Goal: Task Accomplishment & Management: Complete application form

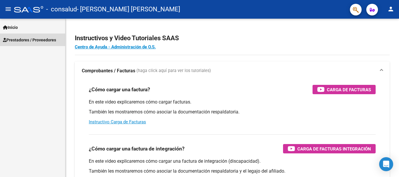
click at [35, 42] on span "Prestadores / Proveedores" at bounding box center [29, 40] width 53 height 6
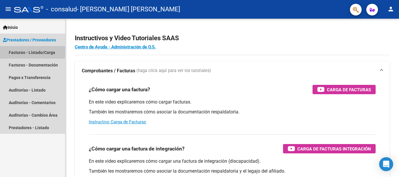
click at [32, 50] on link "Facturas - Listado/Carga" at bounding box center [32, 52] width 65 height 13
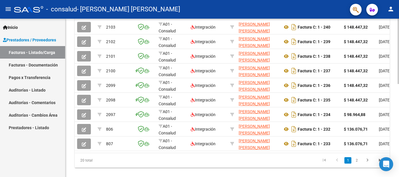
scroll to position [203, 0]
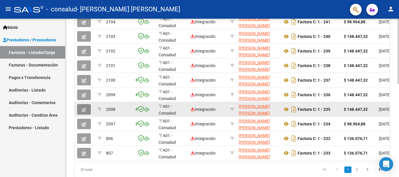
click at [82, 109] on icon "button" at bounding box center [84, 110] width 4 height 4
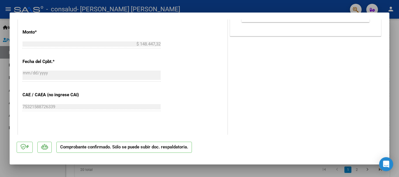
scroll to position [0, 0]
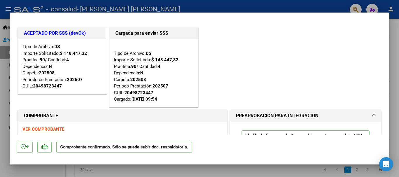
click at [396, 25] on div at bounding box center [199, 88] width 399 height 177
type input "$ 0,00"
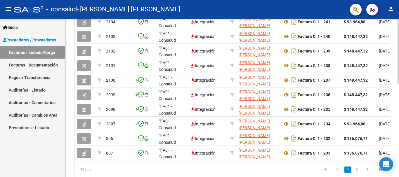
scroll to position [227, 0]
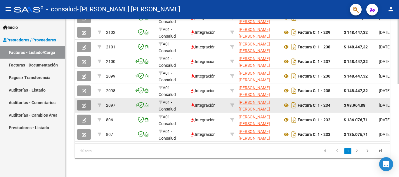
click at [79, 105] on button "button" at bounding box center [84, 105] width 14 height 11
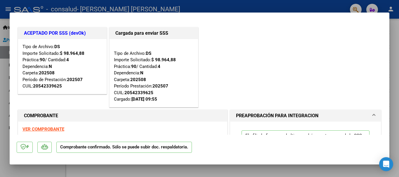
click at [399, 37] on div at bounding box center [199, 88] width 399 height 177
type input "$ 0,00"
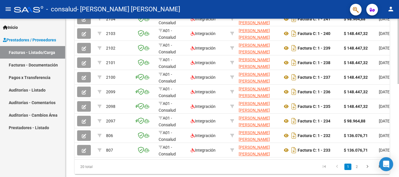
click at [398, 123] on div at bounding box center [398, 137] width 1 height 65
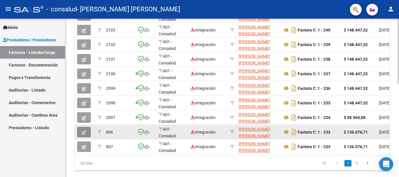
click at [86, 130] on span "button" at bounding box center [84, 132] width 4 height 5
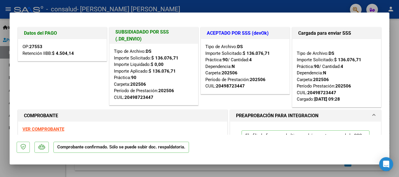
click at [393, 39] on div at bounding box center [199, 88] width 399 height 177
type input "$ 0,00"
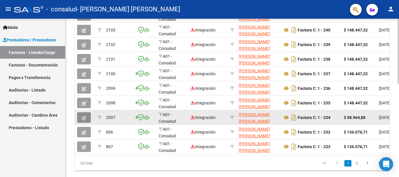
click at [84, 115] on button "button" at bounding box center [84, 117] width 14 height 11
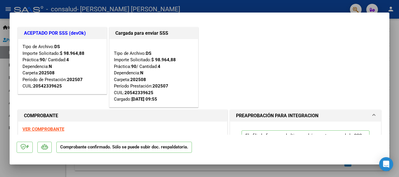
click at [392, 31] on div at bounding box center [199, 88] width 399 height 177
type input "$ 0,00"
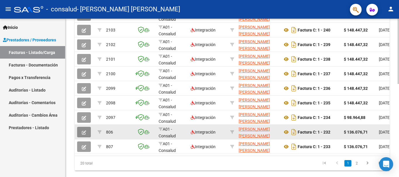
click at [85, 131] on icon "button" at bounding box center [84, 133] width 4 height 4
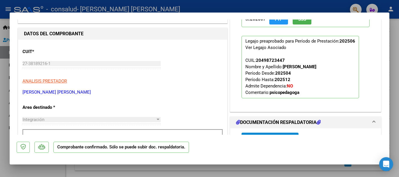
scroll to position [0, 0]
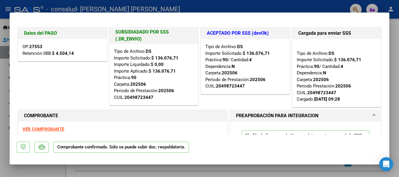
click at [399, 34] on div at bounding box center [199, 88] width 399 height 177
type input "$ 0,00"
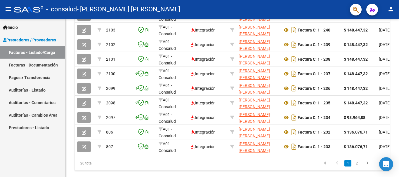
scroll to position [210, 0]
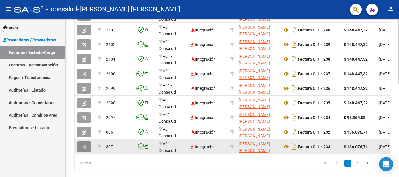
click at [85, 147] on icon "button" at bounding box center [84, 147] width 4 height 4
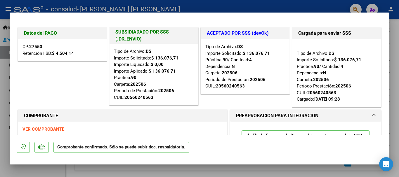
click at [396, 52] on div at bounding box center [199, 88] width 399 height 177
type input "$ 0,00"
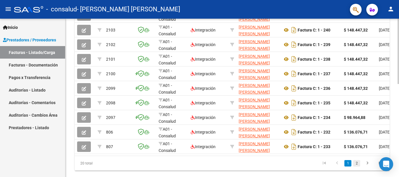
click at [357, 167] on link "2" at bounding box center [356, 163] width 7 height 6
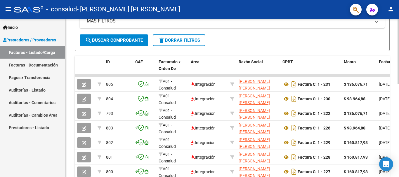
click at [398, 84] on div at bounding box center [398, 110] width 1 height 65
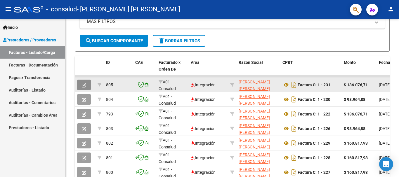
click at [84, 84] on icon "button" at bounding box center [84, 85] width 4 height 4
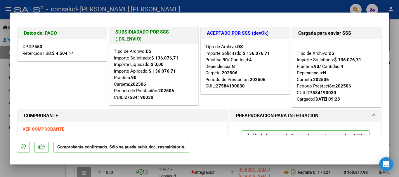
click at [399, 21] on div at bounding box center [199, 88] width 399 height 177
type input "$ 0,00"
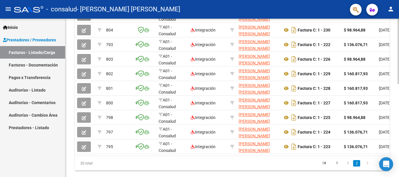
scroll to position [213, 0]
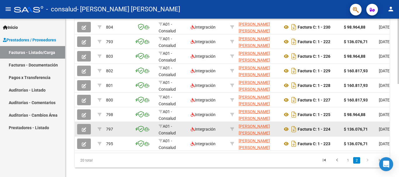
click at [82, 133] on button "button" at bounding box center [84, 129] width 14 height 11
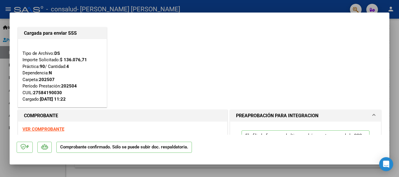
click at [399, 45] on div at bounding box center [199, 88] width 399 height 177
type input "$ 0,00"
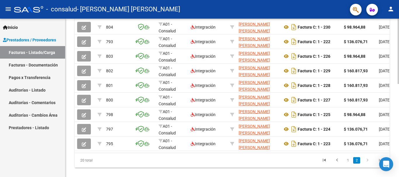
scroll to position [54, 0]
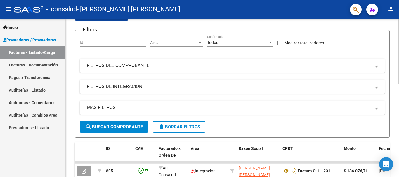
click at [399, 80] on div at bounding box center [398, 98] width 1 height 159
click at [396, 90] on div "Video tutorial PRESTADORES -> Listado de CPBTs Emitidos por Prestadores / Prove…" at bounding box center [232, 155] width 334 height 381
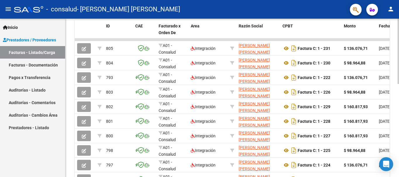
scroll to position [227, 0]
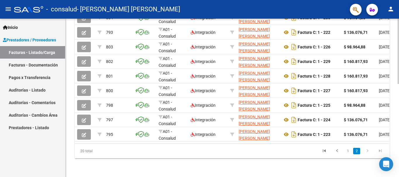
click at [337, 150] on icon "go to previous page" at bounding box center [337, 151] width 8 height 7
click at [366, 151] on icon "go to next page" at bounding box center [368, 151] width 8 height 7
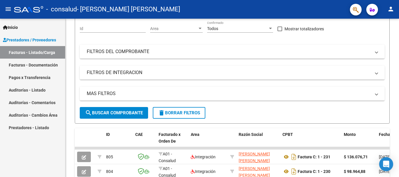
click at [399, 117] on div at bounding box center [398, 98] width 1 height 159
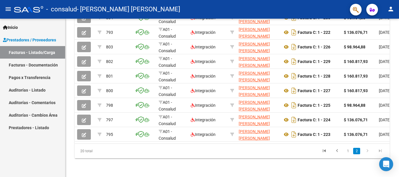
scroll to position [227, 0]
click at [399, 129] on div at bounding box center [398, 144] width 1 height 65
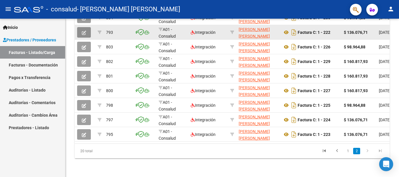
click at [86, 28] on button "button" at bounding box center [84, 32] width 14 height 11
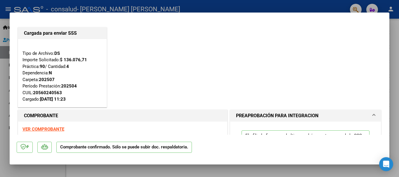
click at [391, 37] on div at bounding box center [199, 88] width 399 height 177
type input "$ 0,00"
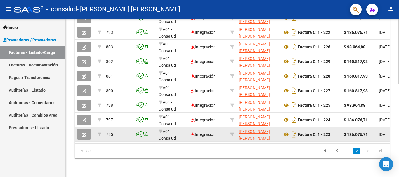
click at [83, 133] on icon "button" at bounding box center [84, 135] width 4 height 4
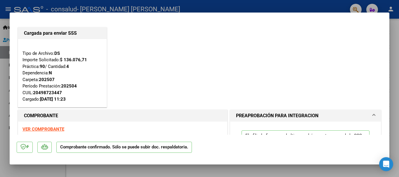
click at [399, 55] on div at bounding box center [199, 88] width 399 height 177
type input "$ 0,00"
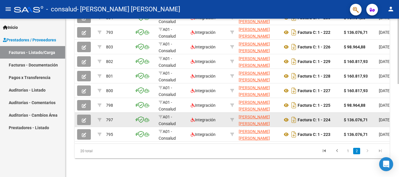
click at [87, 116] on button "button" at bounding box center [84, 120] width 14 height 11
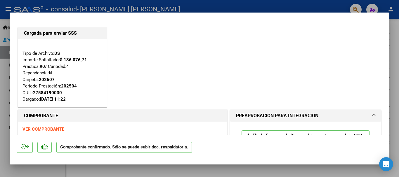
click at [396, 24] on div at bounding box center [199, 88] width 399 height 177
type input "$ 0,00"
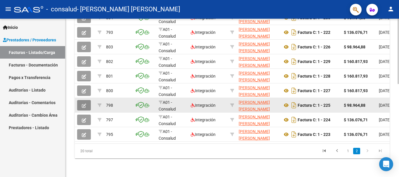
click at [84, 104] on icon "button" at bounding box center [84, 106] width 4 height 4
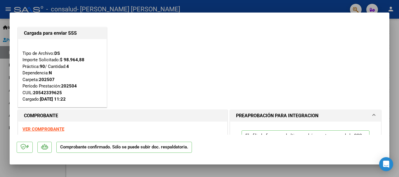
click at [392, 63] on div at bounding box center [199, 88] width 399 height 177
type input "$ 0,00"
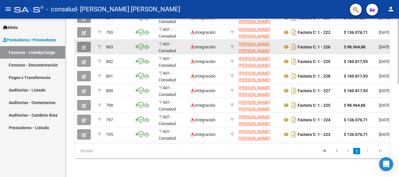
click at [82, 45] on icon "button" at bounding box center [84, 47] width 4 height 4
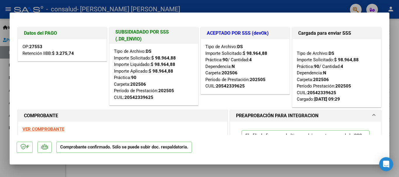
click at [393, 37] on div at bounding box center [199, 88] width 399 height 177
type input "$ 0,00"
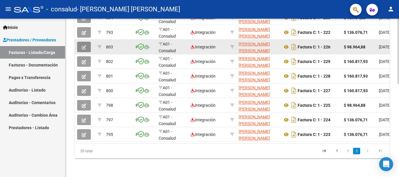
click at [84, 45] on icon "button" at bounding box center [84, 47] width 4 height 4
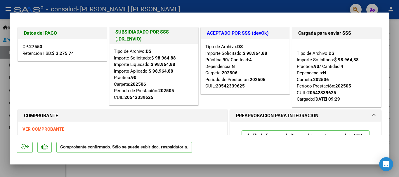
click at [398, 36] on div at bounding box center [199, 88] width 399 height 177
type input "$ 0,00"
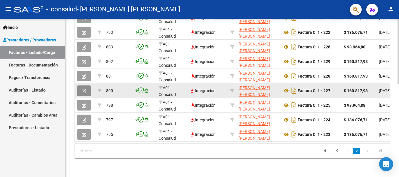
click at [90, 86] on button "button" at bounding box center [84, 91] width 14 height 11
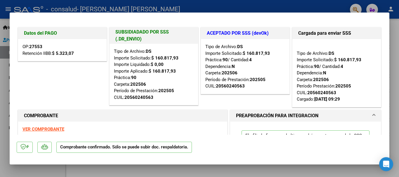
click at [395, 22] on div at bounding box center [199, 88] width 399 height 177
type input "$ 0,00"
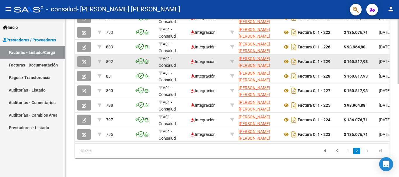
click at [83, 59] on span "button" at bounding box center [84, 61] width 4 height 5
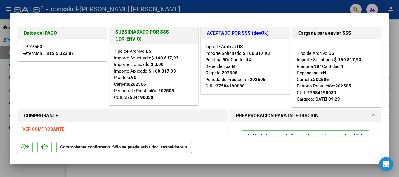
click at [397, 21] on div at bounding box center [199, 88] width 399 height 177
type input "$ 0,00"
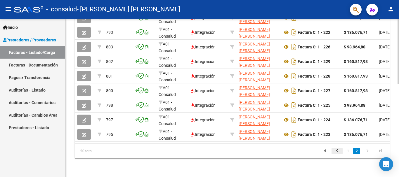
click at [338, 151] on icon "go to previous page" at bounding box center [337, 151] width 8 height 7
click at [399, 140] on div at bounding box center [398, 144] width 1 height 65
click at [366, 150] on icon "go to next page" at bounding box center [368, 151] width 8 height 7
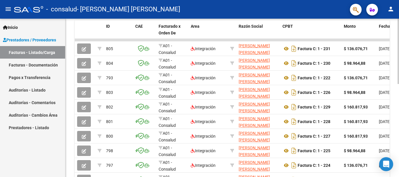
scroll to position [174, 0]
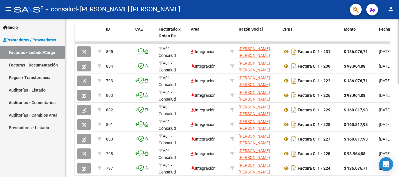
click at [399, 114] on div at bounding box center [398, 124] width 1 height 65
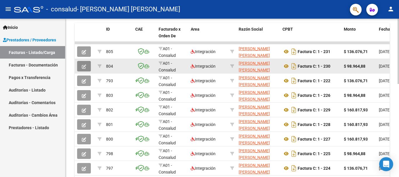
click at [86, 67] on icon "button" at bounding box center [84, 67] width 4 height 4
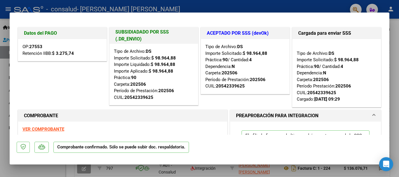
click at [396, 33] on div at bounding box center [199, 88] width 399 height 177
type input "$ 0,00"
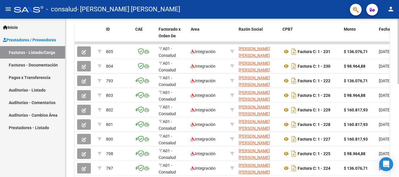
scroll to position [15, 0]
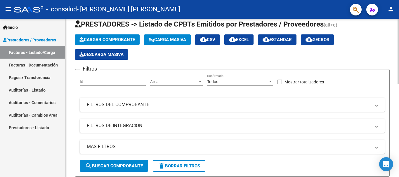
click at [399, 96] on div at bounding box center [398, 98] width 1 height 159
drag, startPoint x: 397, startPoint y: 72, endPoint x: 397, endPoint y: 120, distance: 47.9
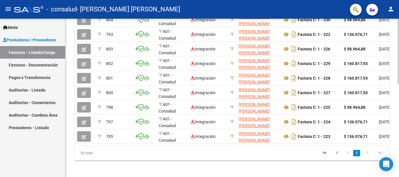
scroll to position [223, 0]
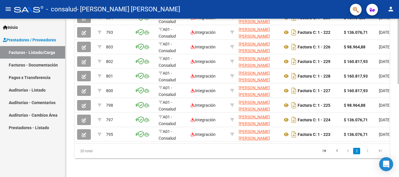
click at [399, 165] on div at bounding box center [398, 144] width 1 height 65
click at [347, 155] on link "1" at bounding box center [347, 151] width 7 height 6
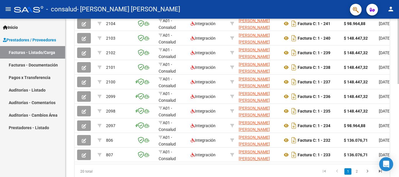
scroll to position [201, 0]
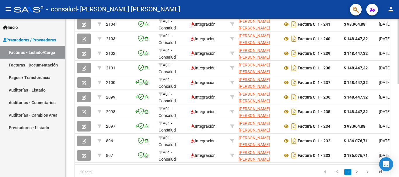
click at [399, 127] on div at bounding box center [398, 135] width 1 height 65
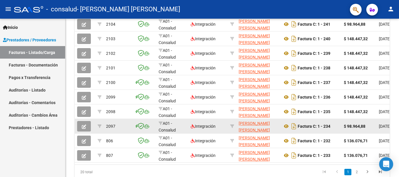
click at [87, 130] on button "button" at bounding box center [84, 126] width 14 height 11
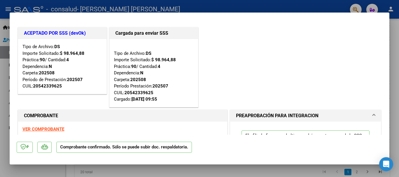
click at [395, 28] on div at bounding box center [199, 88] width 399 height 177
type input "$ 0,00"
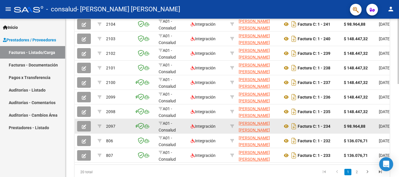
click at [85, 126] on icon "button" at bounding box center [84, 127] width 4 height 4
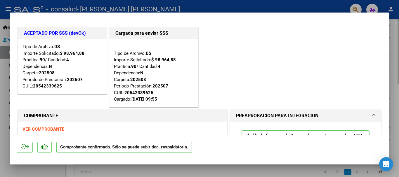
click at [85, 126] on div "VER COMPROBANTE ESTADO: El comprobante fue aceptado por la SSS y se encuentra e…" at bounding box center [122, 135] width 209 height 27
click at [394, 35] on div at bounding box center [199, 88] width 399 height 177
type input "$ 0,00"
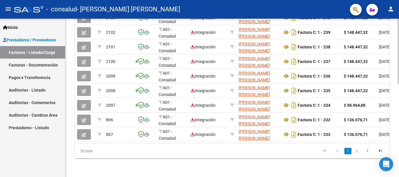
scroll to position [227, 0]
click at [399, 162] on div at bounding box center [398, 144] width 1 height 65
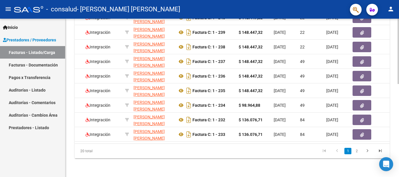
click at [399, 143] on div at bounding box center [398, 144] width 1 height 65
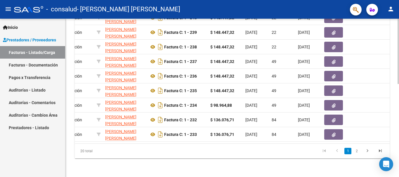
scroll to position [0, 157]
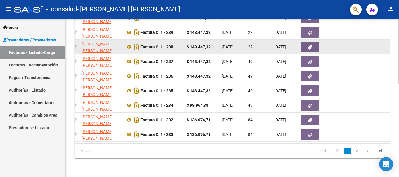
click at [315, 42] on button "button" at bounding box center [310, 47] width 19 height 11
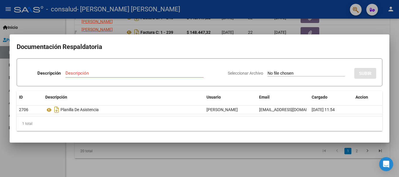
click at [391, 43] on div at bounding box center [199, 88] width 399 height 177
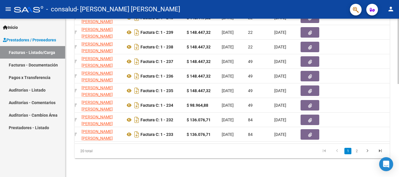
scroll to position [0, 0]
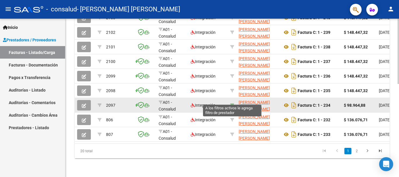
click at [231, 103] on icon at bounding box center [232, 105] width 4 height 4
type input "27381892161"
click at [232, 103] on icon at bounding box center [232, 105] width 4 height 4
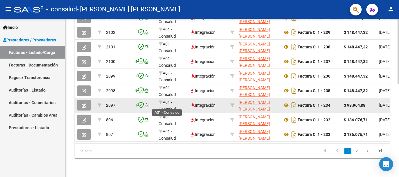
click at [167, 100] on span "A01 - Consalud" at bounding box center [167, 105] width 17 height 11
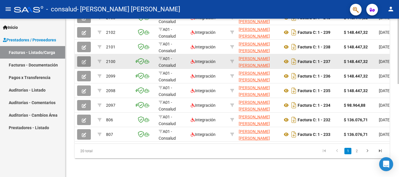
click at [85, 56] on button "button" at bounding box center [84, 61] width 14 height 11
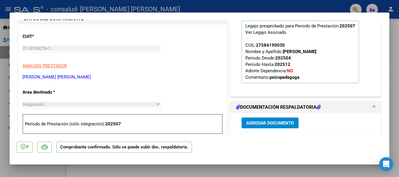
scroll to position [138, 0]
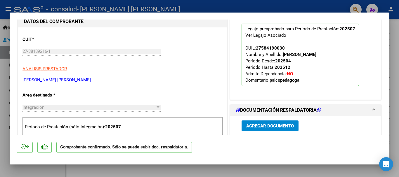
click at [373, 60] on div "El afiliado figura en el ultimo padrón que tenemos de la SSS de 202507 FTP SSS …" at bounding box center [305, 41] width 151 height 115
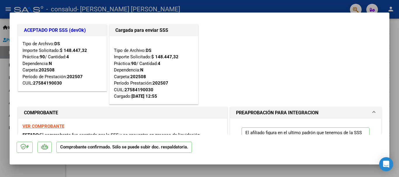
scroll to position [0, 0]
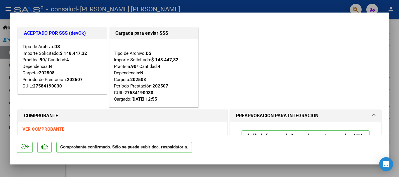
click at [392, 33] on div at bounding box center [199, 88] width 399 height 177
type input "$ 0,00"
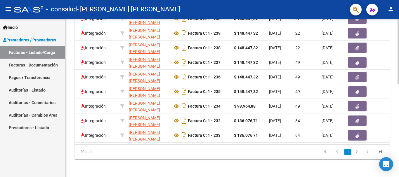
scroll to position [227, 0]
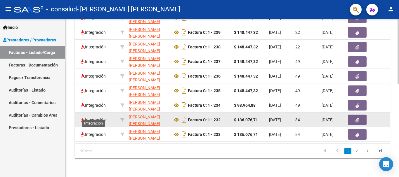
click at [100, 118] on span "Integración" at bounding box center [93, 120] width 25 height 5
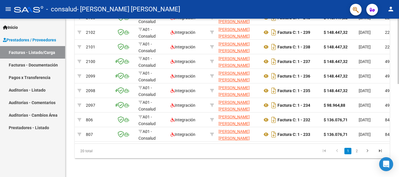
scroll to position [0, 0]
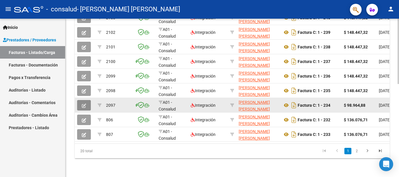
click at [85, 103] on span "button" at bounding box center [84, 105] width 4 height 5
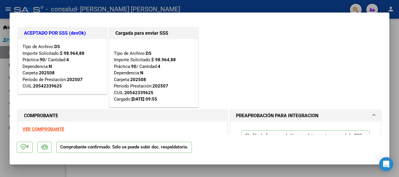
click at [396, 33] on div at bounding box center [199, 88] width 399 height 177
type input "$ 0,00"
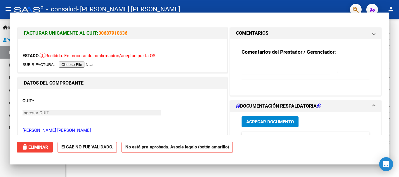
scroll to position [227, 0]
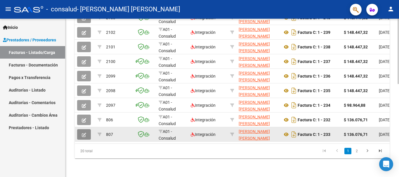
click at [84, 133] on icon "button" at bounding box center [84, 135] width 4 height 4
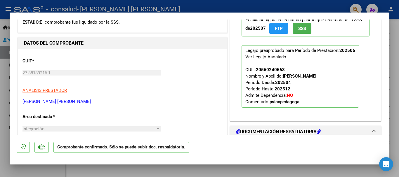
scroll to position [118, 0]
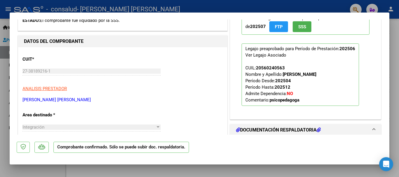
click at [395, 37] on div at bounding box center [199, 88] width 399 height 177
type input "$ 0,00"
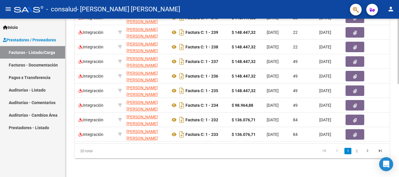
scroll to position [0, 0]
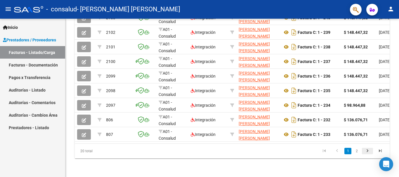
click at [366, 152] on icon "go to next page" at bounding box center [368, 151] width 8 height 7
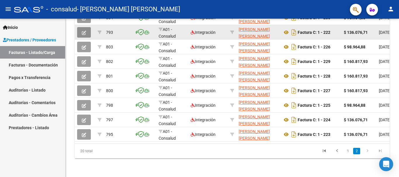
click at [87, 30] on button "button" at bounding box center [84, 32] width 14 height 11
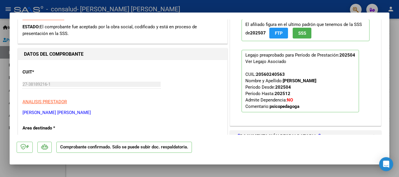
scroll to position [115, 0]
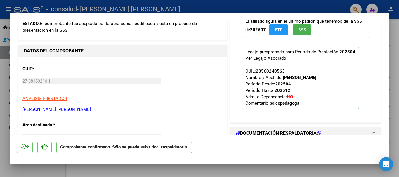
click at [396, 50] on div at bounding box center [199, 88] width 399 height 177
type input "$ 0,00"
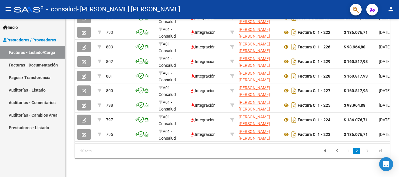
scroll to position [227, 0]
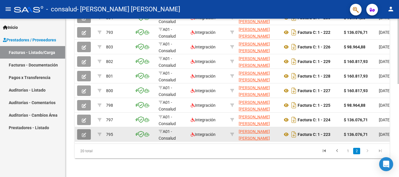
click at [82, 132] on span "button" at bounding box center [84, 134] width 4 height 5
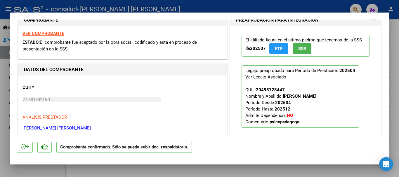
scroll to position [97, 0]
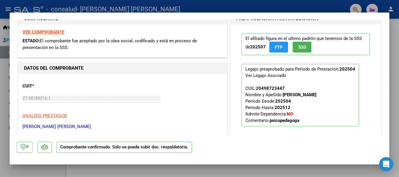
click at [394, 46] on div at bounding box center [199, 88] width 399 height 177
type input "$ 0,00"
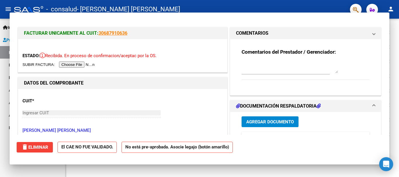
scroll to position [227, 0]
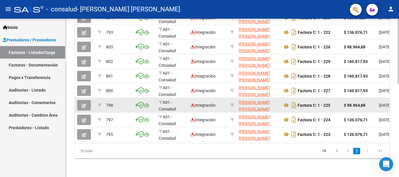
click at [91, 100] on div at bounding box center [85, 105] width 16 height 11
click at [86, 100] on button "button" at bounding box center [84, 105] width 14 height 11
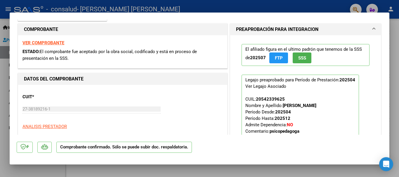
scroll to position [90, 0]
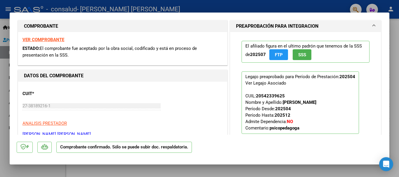
click at [396, 43] on div at bounding box center [199, 88] width 399 height 177
type input "$ 0,00"
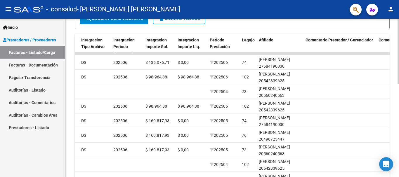
scroll to position [164, 0]
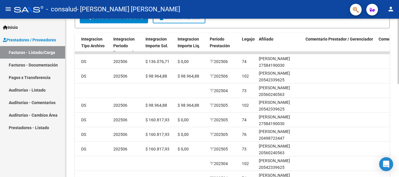
click at [393, 96] on div "Video tutorial PRESTADORES -> Listado de CPBTs Emitidos por Prestadores / Prove…" at bounding box center [232, 45] width 335 height 381
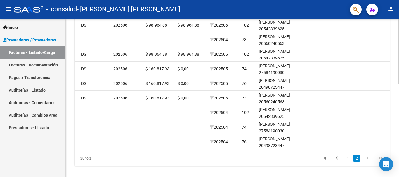
scroll to position [215, 0]
click at [399, 130] on div at bounding box center [398, 141] width 1 height 65
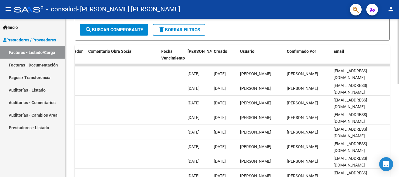
scroll to position [152, 0]
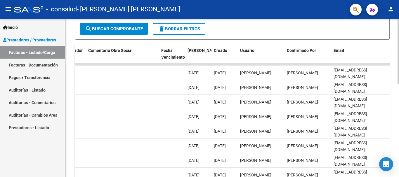
click at [399, 103] on div at bounding box center [398, 115] width 1 height 65
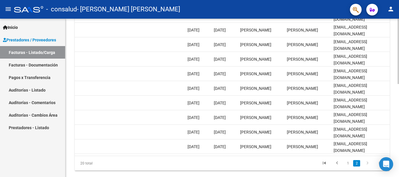
scroll to position [211, 0]
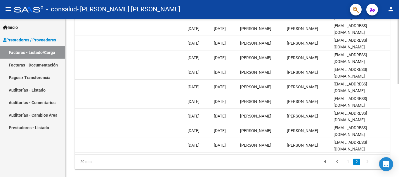
drag, startPoint x: 331, startPoint y: 155, endPoint x: 272, endPoint y: 163, distance: 59.9
click at [272, 163] on div "ID CAE Facturado x Orden De Area Razón Social CPBT Monto Fecha Cpbt Días desde …" at bounding box center [232, 77] width 315 height 184
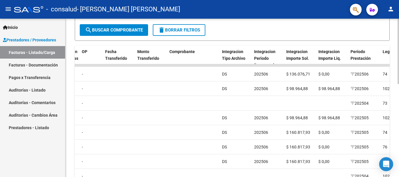
scroll to position [150, 0]
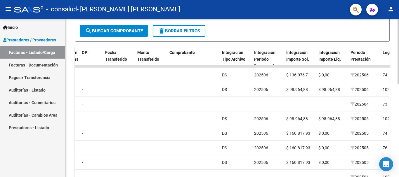
click at [398, 104] on div at bounding box center [398, 114] width 1 height 65
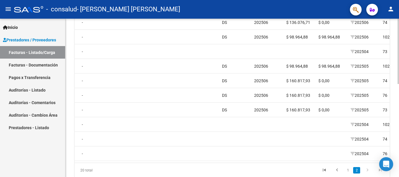
scroll to position [203, 0]
click at [399, 140] on div at bounding box center [398, 136] width 1 height 65
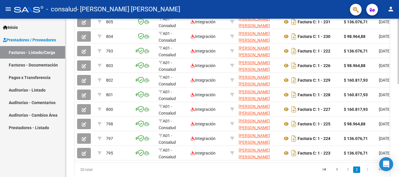
scroll to position [227, 0]
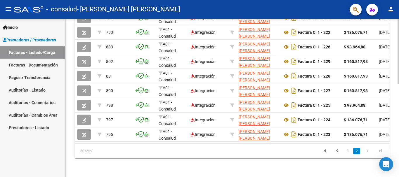
click at [399, 138] on div at bounding box center [398, 144] width 1 height 65
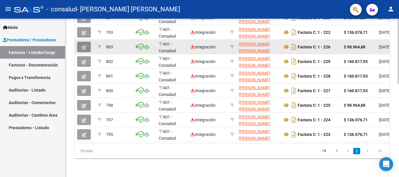
click at [88, 42] on button "button" at bounding box center [84, 47] width 14 height 11
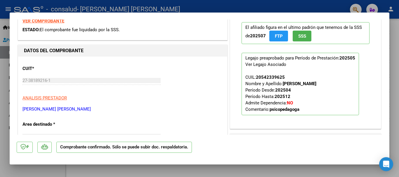
scroll to position [110, 0]
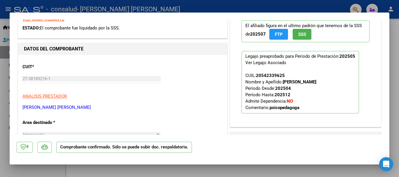
click at [394, 47] on div at bounding box center [199, 88] width 399 height 177
type input "$ 0,00"
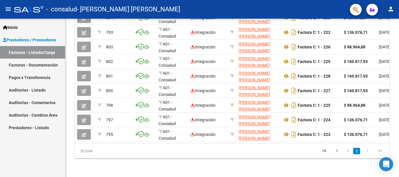
scroll to position [227, 0]
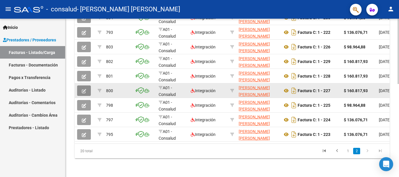
click at [87, 86] on button "button" at bounding box center [84, 91] width 14 height 11
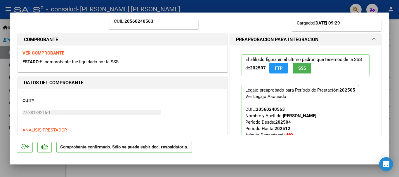
scroll to position [89, 0]
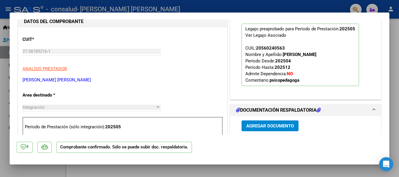
click at [397, 48] on div at bounding box center [199, 88] width 399 height 177
type input "$ 0,00"
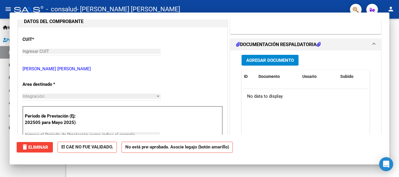
scroll to position [227, 0]
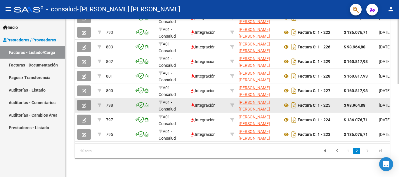
click at [88, 103] on button "button" at bounding box center [84, 105] width 14 height 11
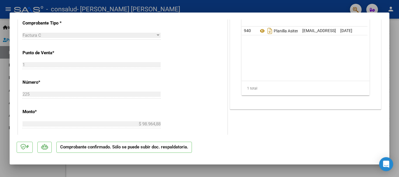
scroll to position [268, 0]
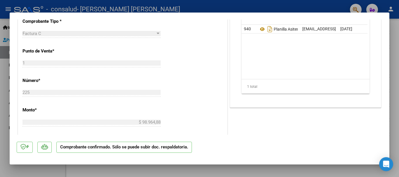
click at [396, 76] on div at bounding box center [199, 88] width 399 height 177
type input "$ 0,00"
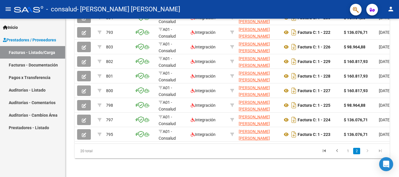
scroll to position [227, 0]
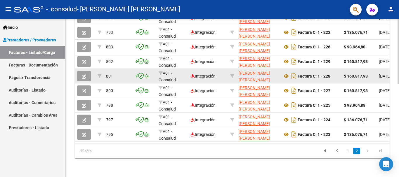
click at [84, 75] on icon "button" at bounding box center [84, 77] width 4 height 4
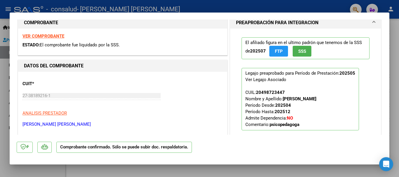
scroll to position [121, 0]
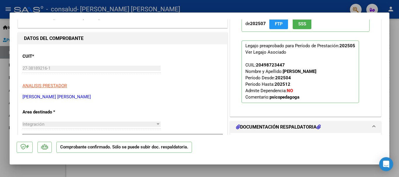
click at [392, 49] on div at bounding box center [199, 88] width 399 height 177
type input "$ 0,00"
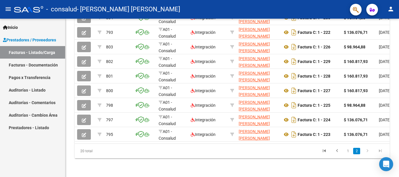
scroll to position [227, 0]
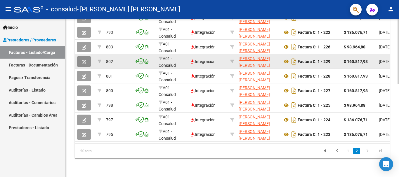
click at [90, 56] on button "button" at bounding box center [84, 61] width 14 height 11
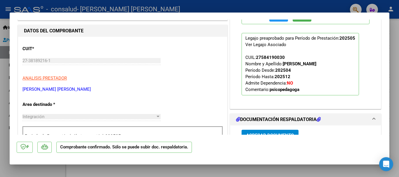
scroll to position [131, 0]
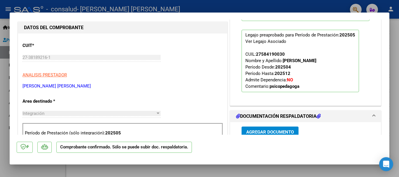
click at [394, 51] on div at bounding box center [199, 88] width 399 height 177
type input "$ 0,00"
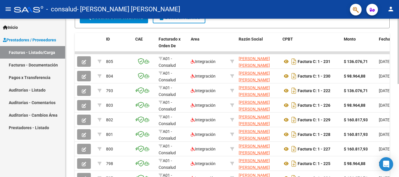
scroll to position [172, 0]
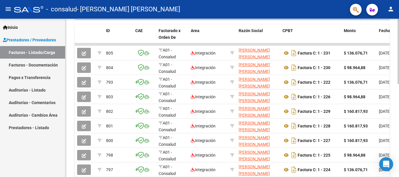
click at [399, 108] on div at bounding box center [398, 123] width 1 height 65
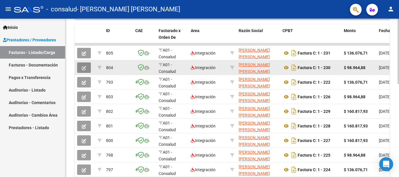
click at [82, 66] on icon "button" at bounding box center [84, 68] width 4 height 4
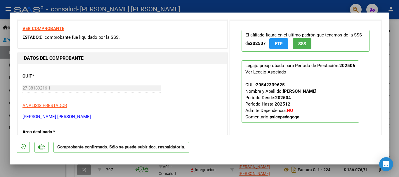
scroll to position [104, 0]
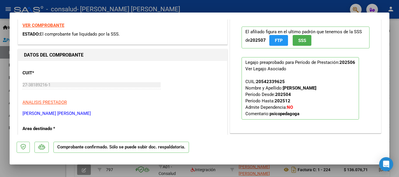
click at [395, 39] on div at bounding box center [199, 88] width 399 height 177
type input "$ 0,00"
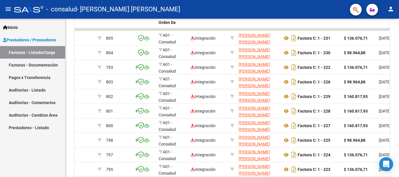
scroll to position [172, 0]
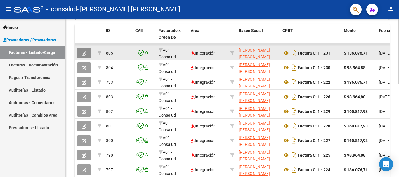
click at [87, 53] on button "button" at bounding box center [84, 53] width 14 height 11
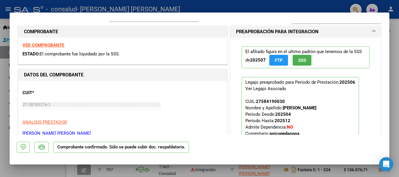
scroll to position [96, 0]
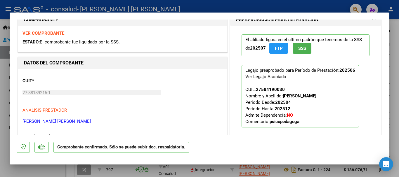
click at [396, 24] on div at bounding box center [199, 88] width 399 height 177
type input "$ 0,00"
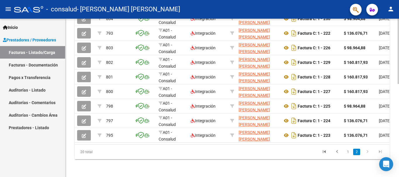
scroll to position [227, 0]
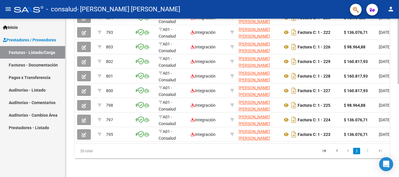
click at [399, 127] on div at bounding box center [398, 144] width 1 height 65
click at [336, 150] on icon "go to previous page" at bounding box center [337, 151] width 8 height 7
click at [399, 123] on div at bounding box center [398, 144] width 1 height 65
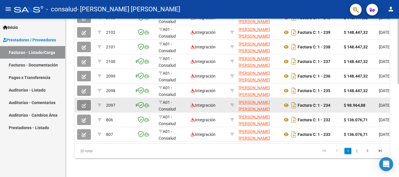
click at [88, 103] on button "button" at bounding box center [84, 105] width 14 height 11
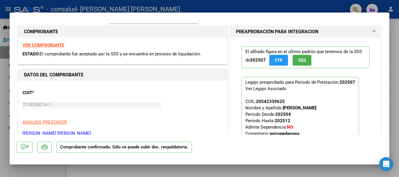
scroll to position [86, 0]
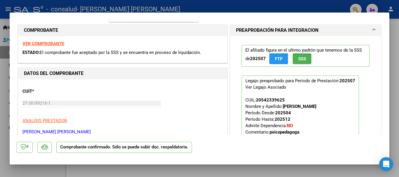
click at [396, 36] on div at bounding box center [199, 88] width 399 height 177
type input "$ 0,00"
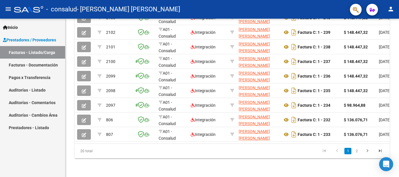
scroll to position [222, 0]
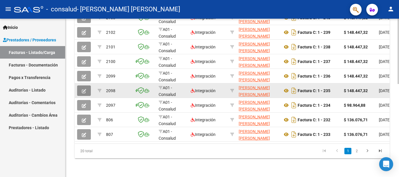
click at [85, 91] on icon "button" at bounding box center [84, 91] width 4 height 4
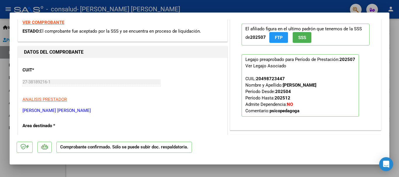
scroll to position [116, 0]
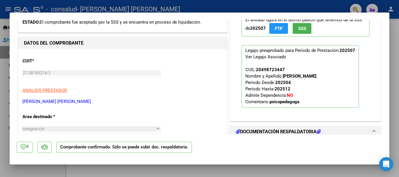
click at [396, 58] on div at bounding box center [199, 88] width 399 height 177
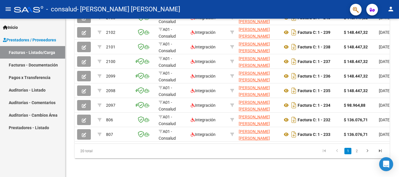
scroll to position [222, 0]
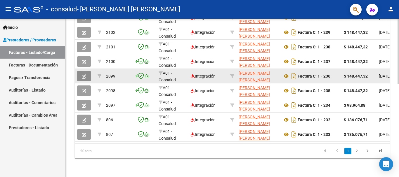
click at [90, 78] on button "button" at bounding box center [84, 76] width 14 height 11
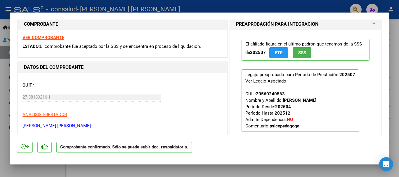
scroll to position [93, 0]
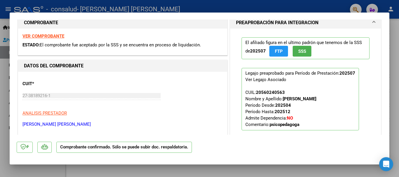
click at [396, 46] on div at bounding box center [199, 88] width 399 height 177
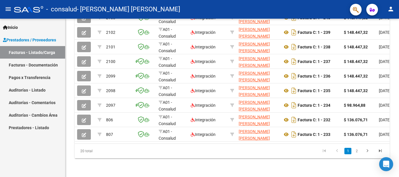
scroll to position [222, 0]
